Goal: Navigation & Orientation: Find specific page/section

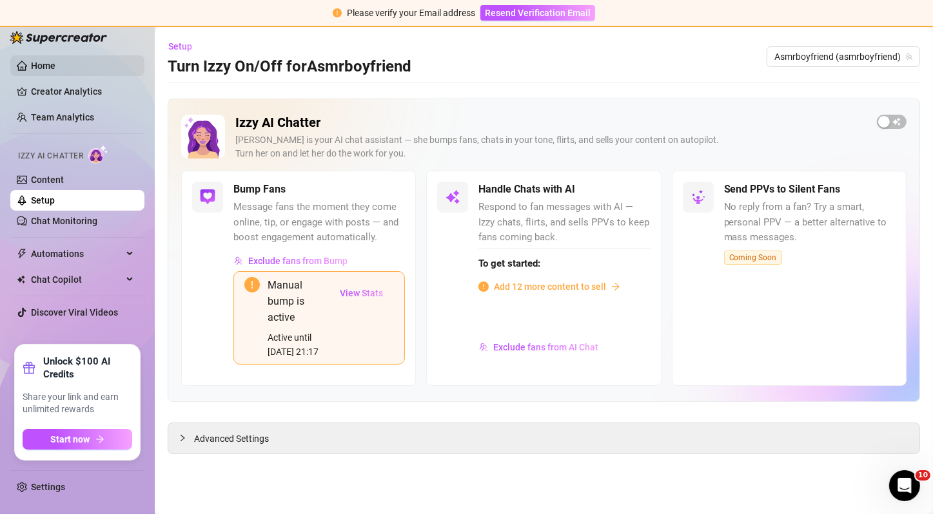
click at [55, 66] on link "Home" at bounding box center [43, 66] width 24 height 10
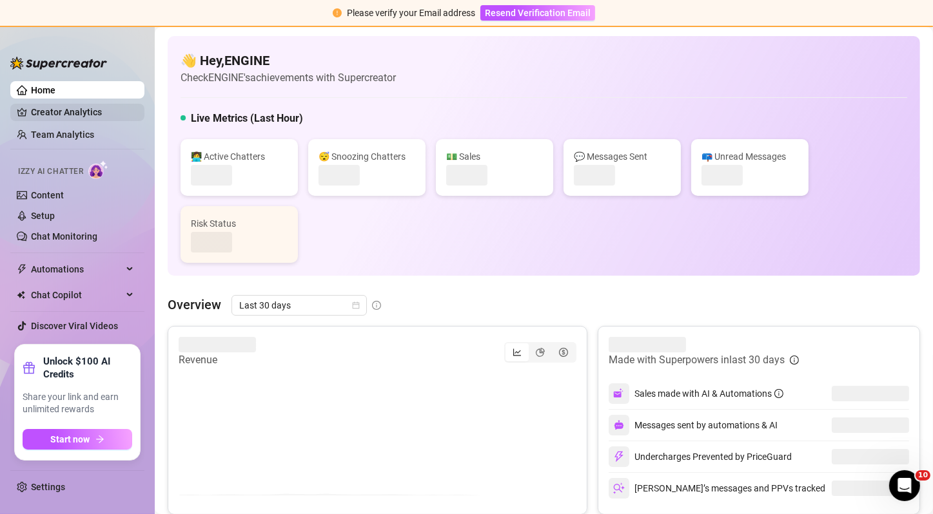
click at [66, 115] on link "Creator Analytics" at bounding box center [82, 112] width 103 height 21
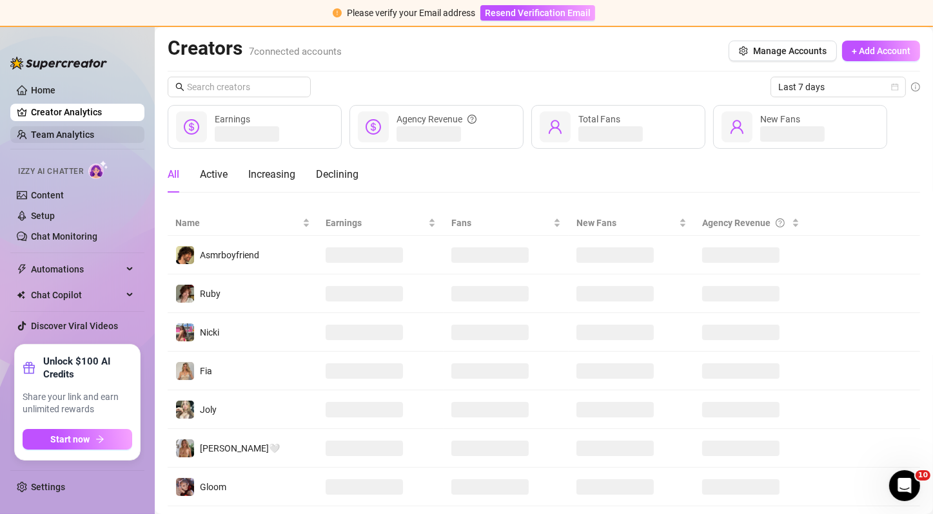
click at [66, 139] on link "Team Analytics" at bounding box center [62, 135] width 63 height 10
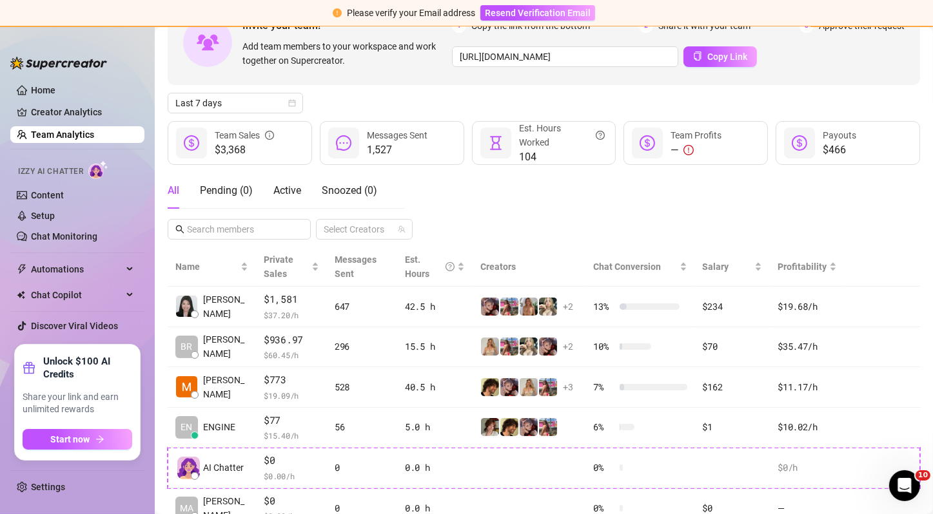
scroll to position [139, 0]
